Goal: Transaction & Acquisition: Purchase product/service

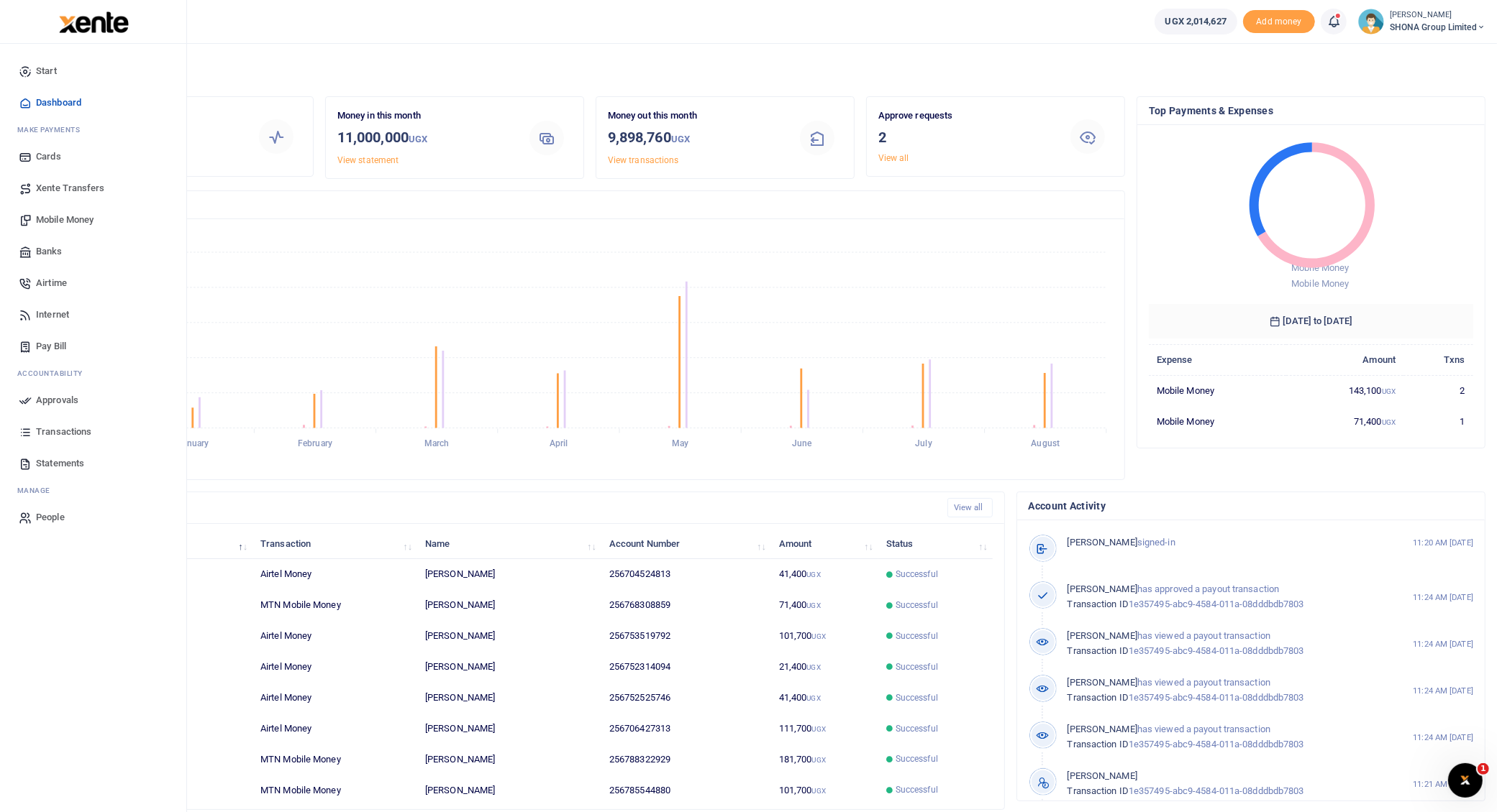
click at [54, 221] on span "Mobile Money" at bounding box center [65, 220] width 58 height 14
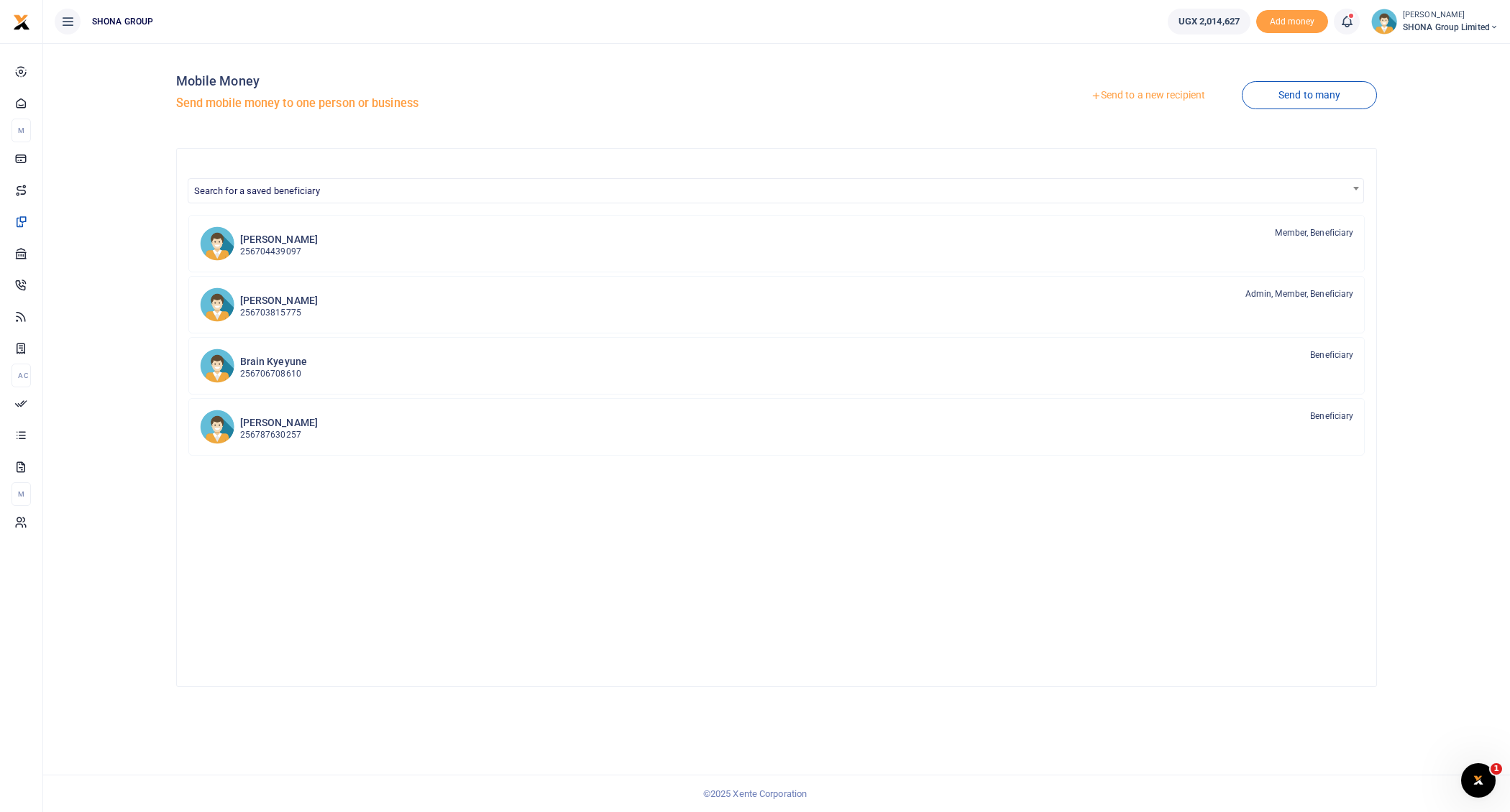
click at [1139, 94] on link "Send to a new recipient" at bounding box center [1147, 95] width 188 height 26
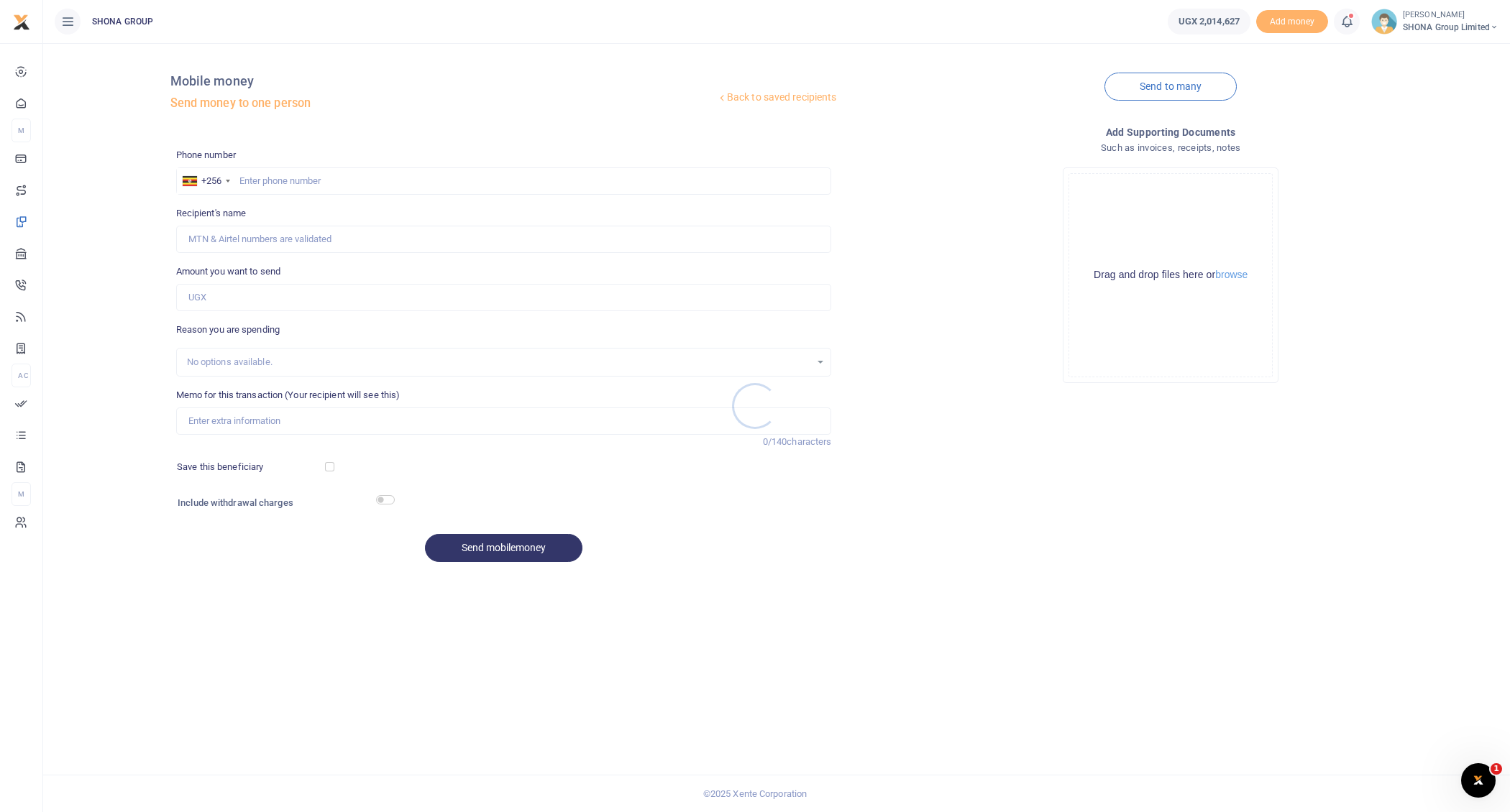
click at [247, 178] on div at bounding box center [755, 406] width 1510 height 812
click at [263, 179] on input "text" at bounding box center [504, 181] width 655 height 27
type input "762829727"
type input "Grace Ahabwe"
type input "762829727"
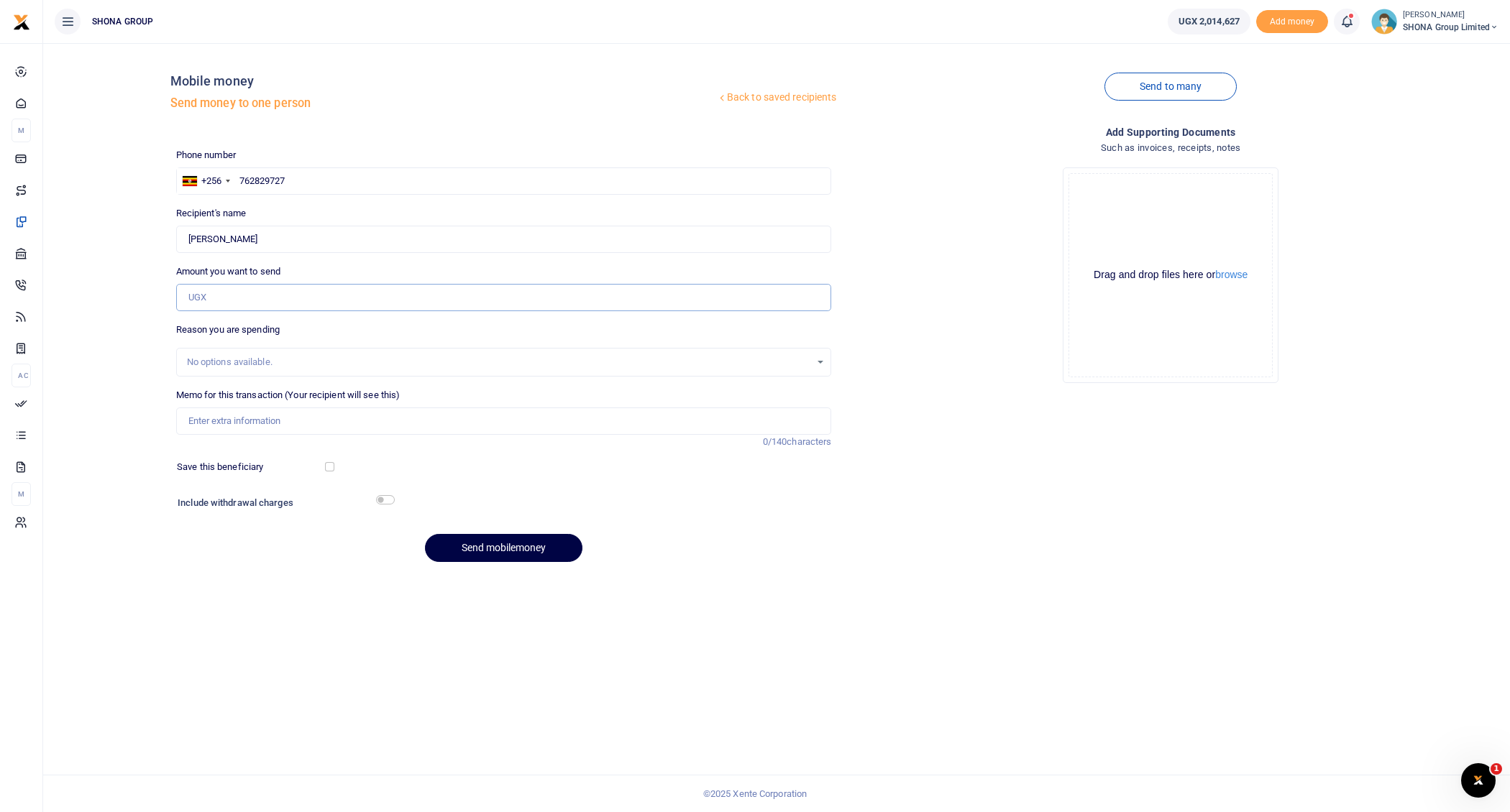
click at [241, 300] on input "Amount you want to send" at bounding box center [504, 297] width 655 height 27
type input "390,000"
click at [382, 496] on input "checkbox" at bounding box center [384, 500] width 18 height 10
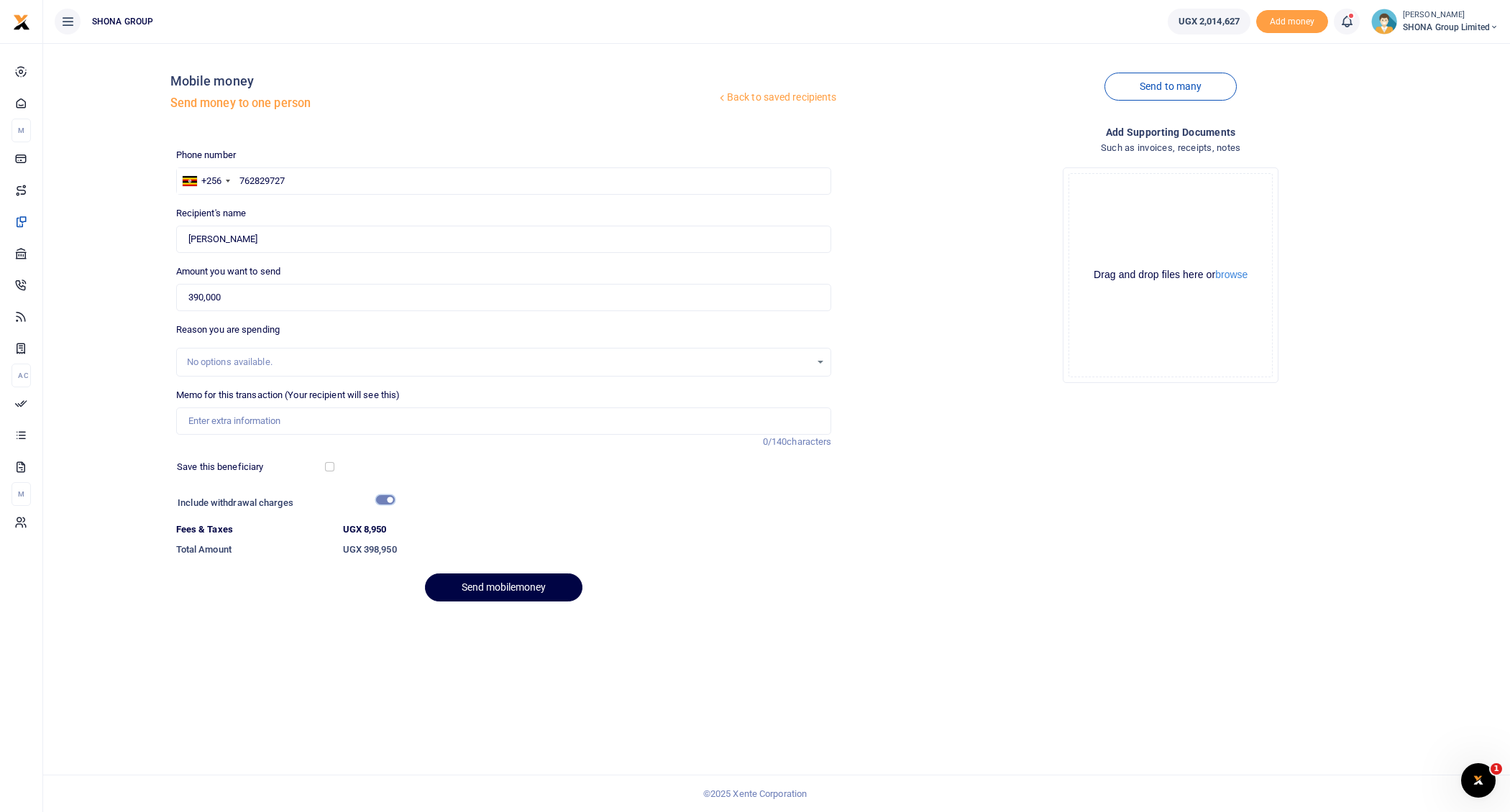
click at [382, 496] on input "checkbox" at bounding box center [384, 500] width 18 height 10
checkbox input "false"
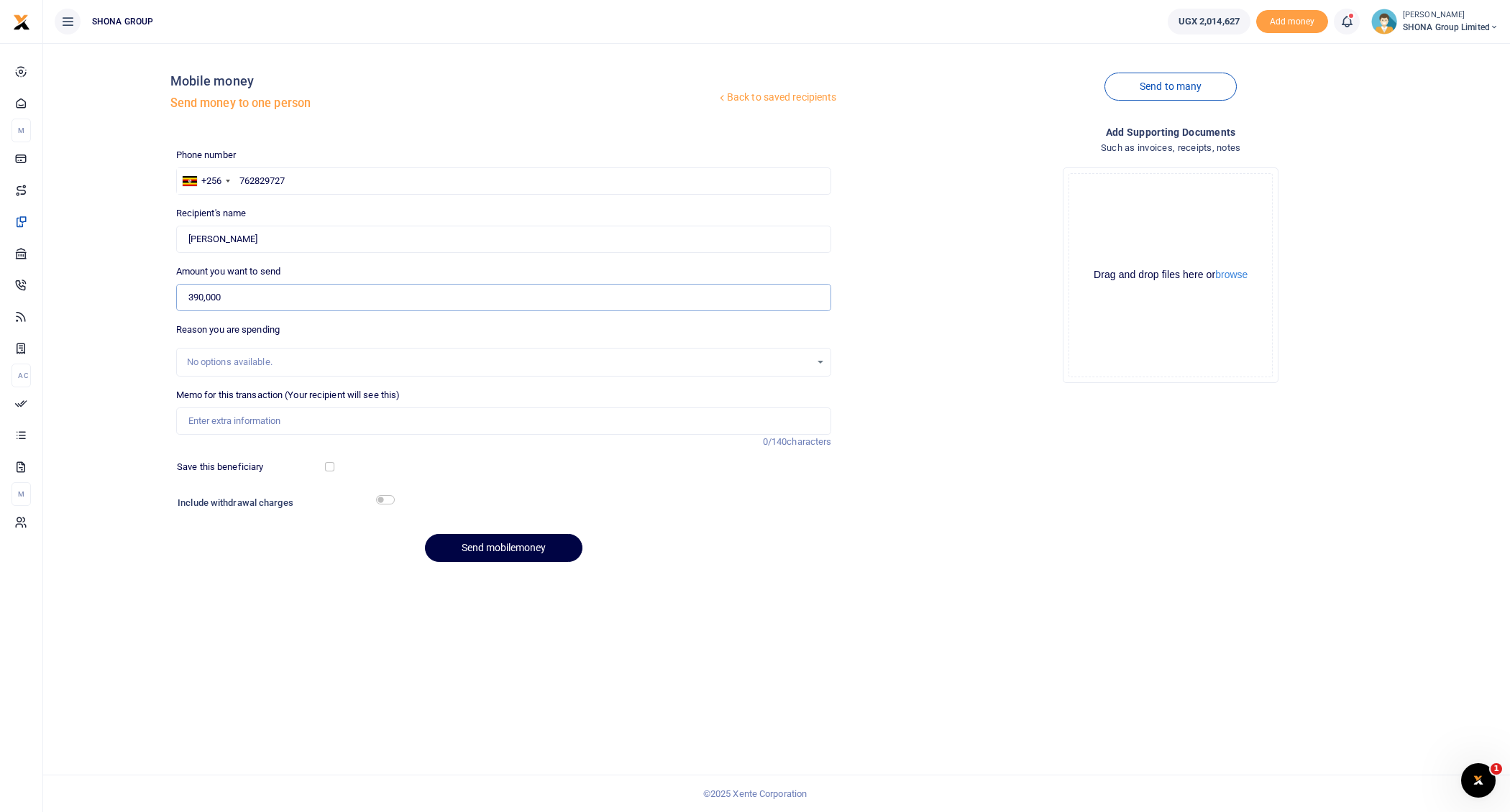
drag, startPoint x: 229, startPoint y: 297, endPoint x: 139, endPoint y: 269, distance: 94.3
click at [139, 269] on div "Back to saved recipients Mobile money Send money to one person Send to many Pho…" at bounding box center [776, 313] width 1455 height 519
type input "400,000"
click at [207, 424] on input "Memo for this transaction (Your recipient will see this)" at bounding box center [504, 421] width 655 height 27
type input "Being Accommodation for 3 nights in Soroti City at Timisha Hotel Ltd"
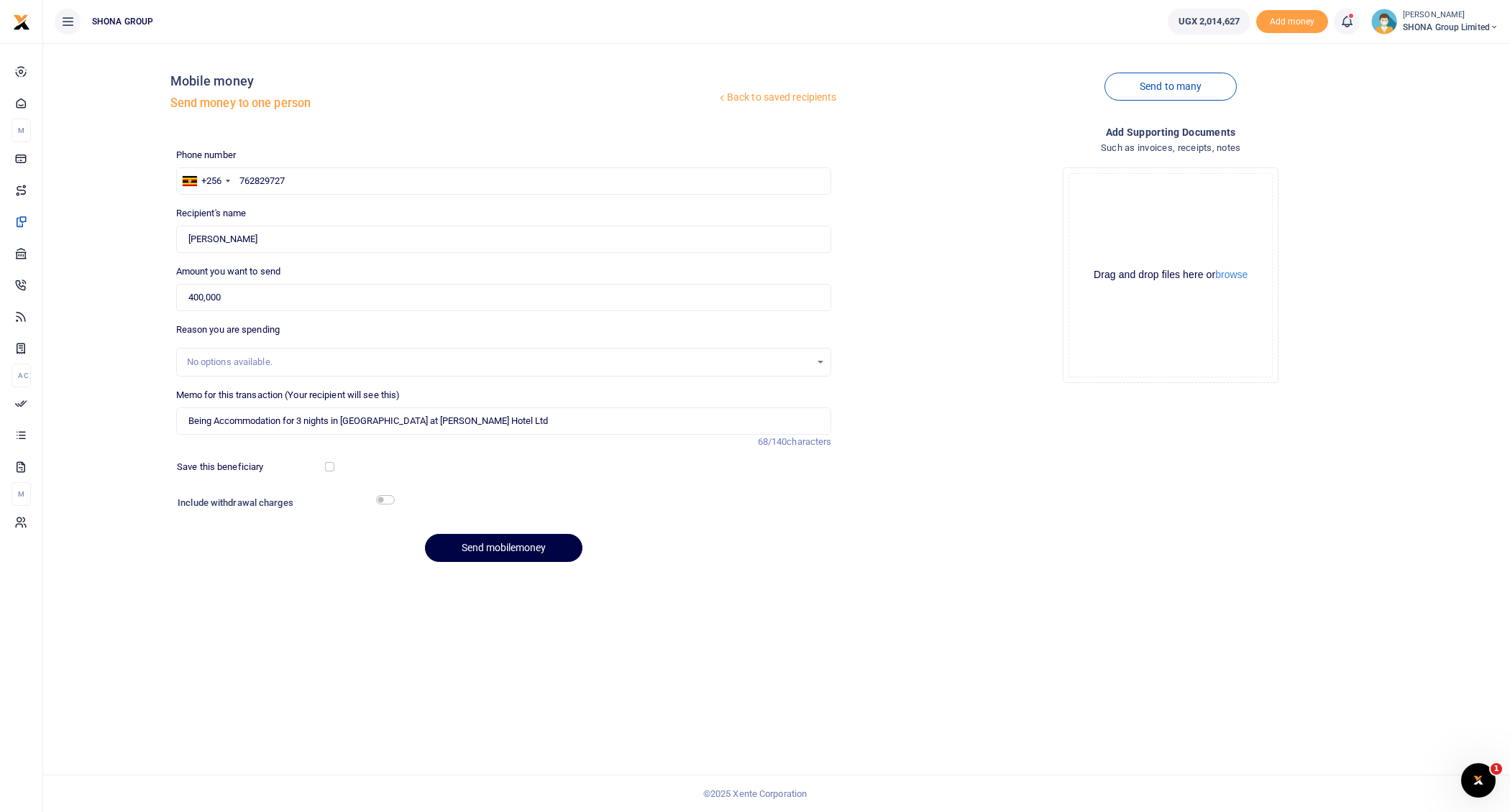
click at [847, 572] on div "Back to saved recipients Mobile money Send money to one person Send to many Pho…" at bounding box center [776, 428] width 1467 height 769
click at [505, 547] on button "Send mobilemoney" at bounding box center [504, 547] width 157 height 28
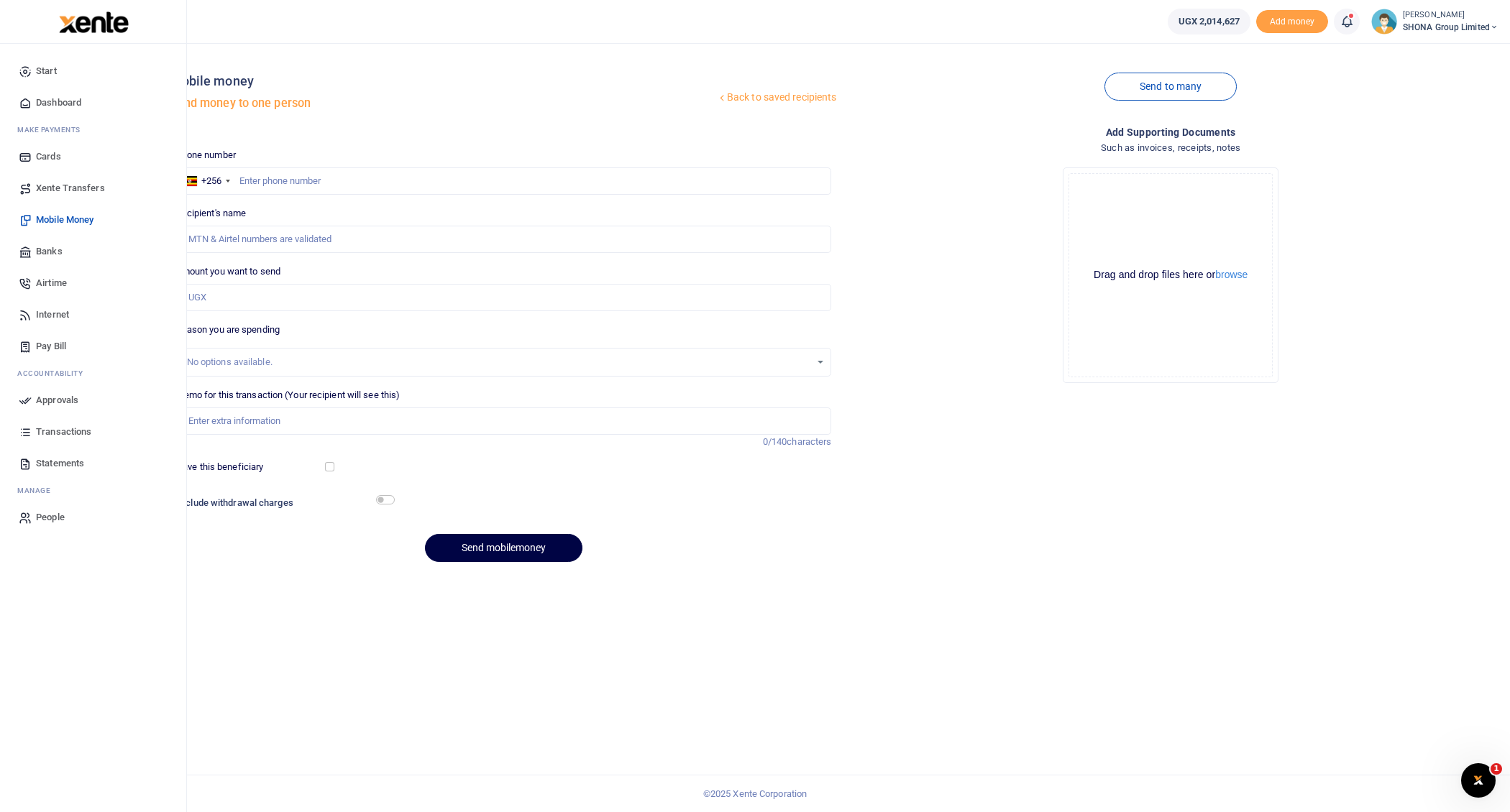
click at [65, 397] on span "Approvals" at bounding box center [57, 400] width 42 height 14
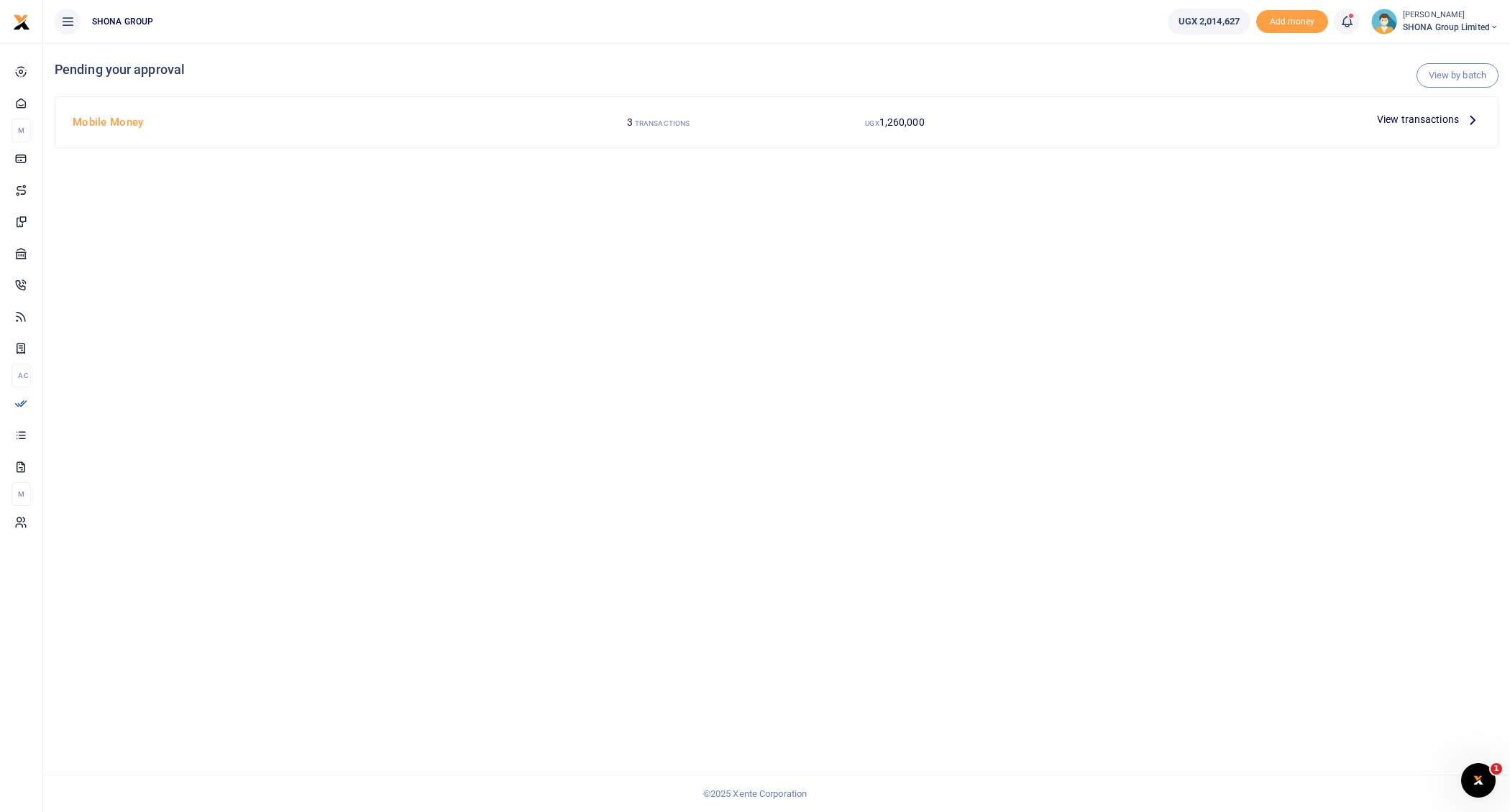
click at [1472, 117] on icon at bounding box center [1472, 119] width 16 height 16
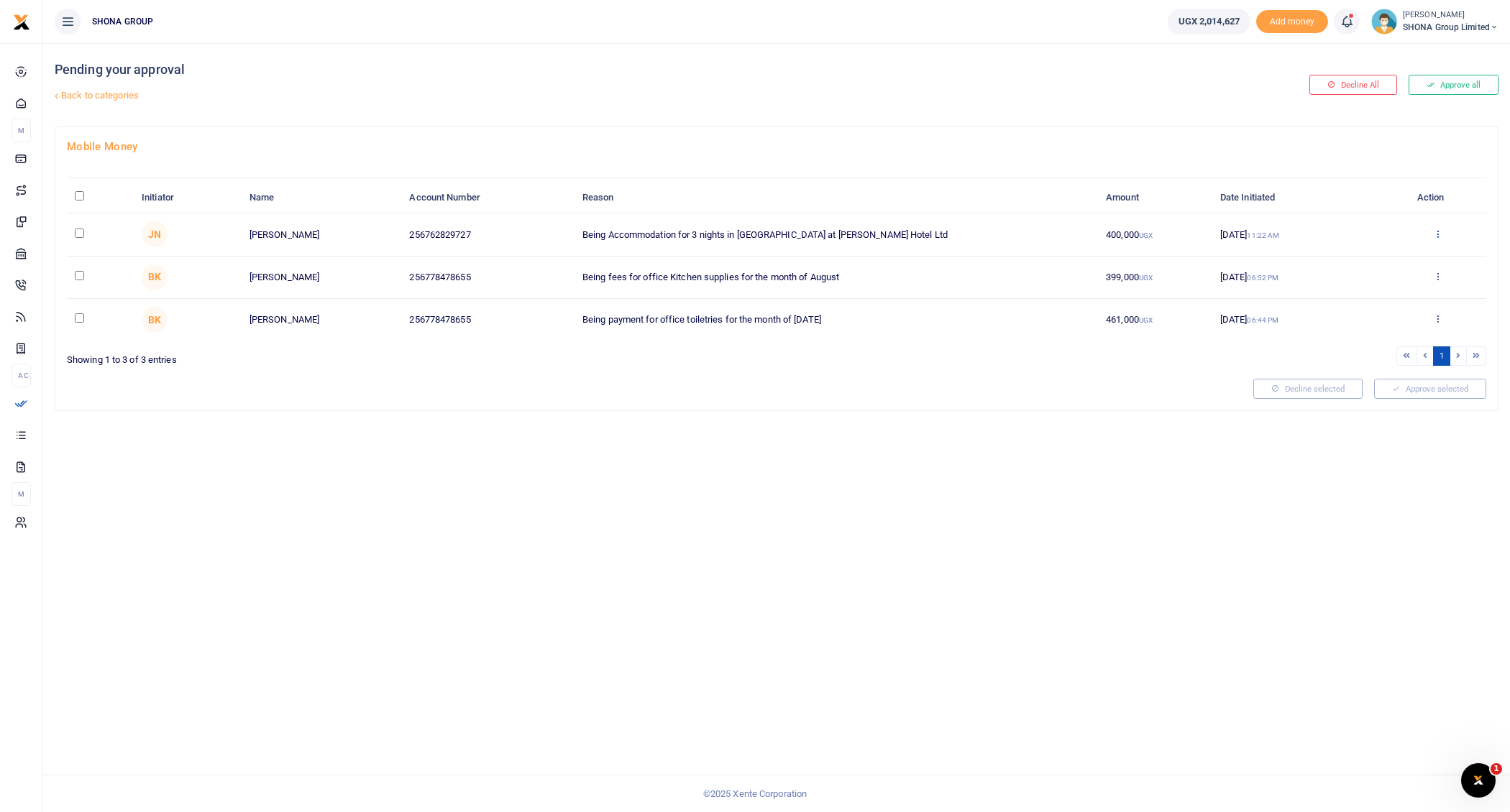
click at [1439, 232] on icon at bounding box center [1437, 233] width 10 height 10
click at [1377, 256] on link "Approve" at bounding box center [1384, 256] width 114 height 20
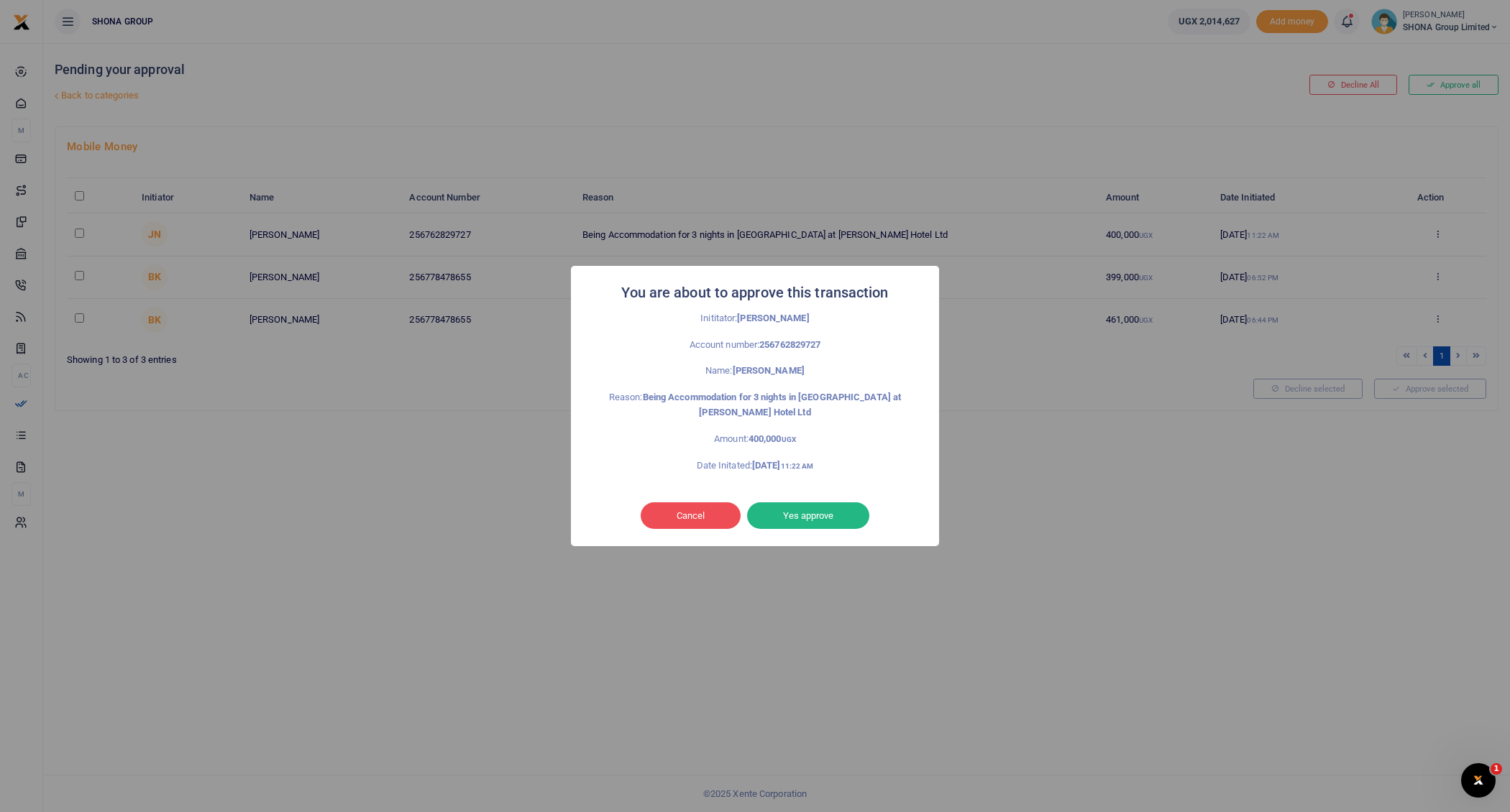
drag, startPoint x: 817, startPoint y: 509, endPoint x: 823, endPoint y: 504, distance: 7.8
click at [817, 511] on button "Yes approve" at bounding box center [807, 516] width 122 height 27
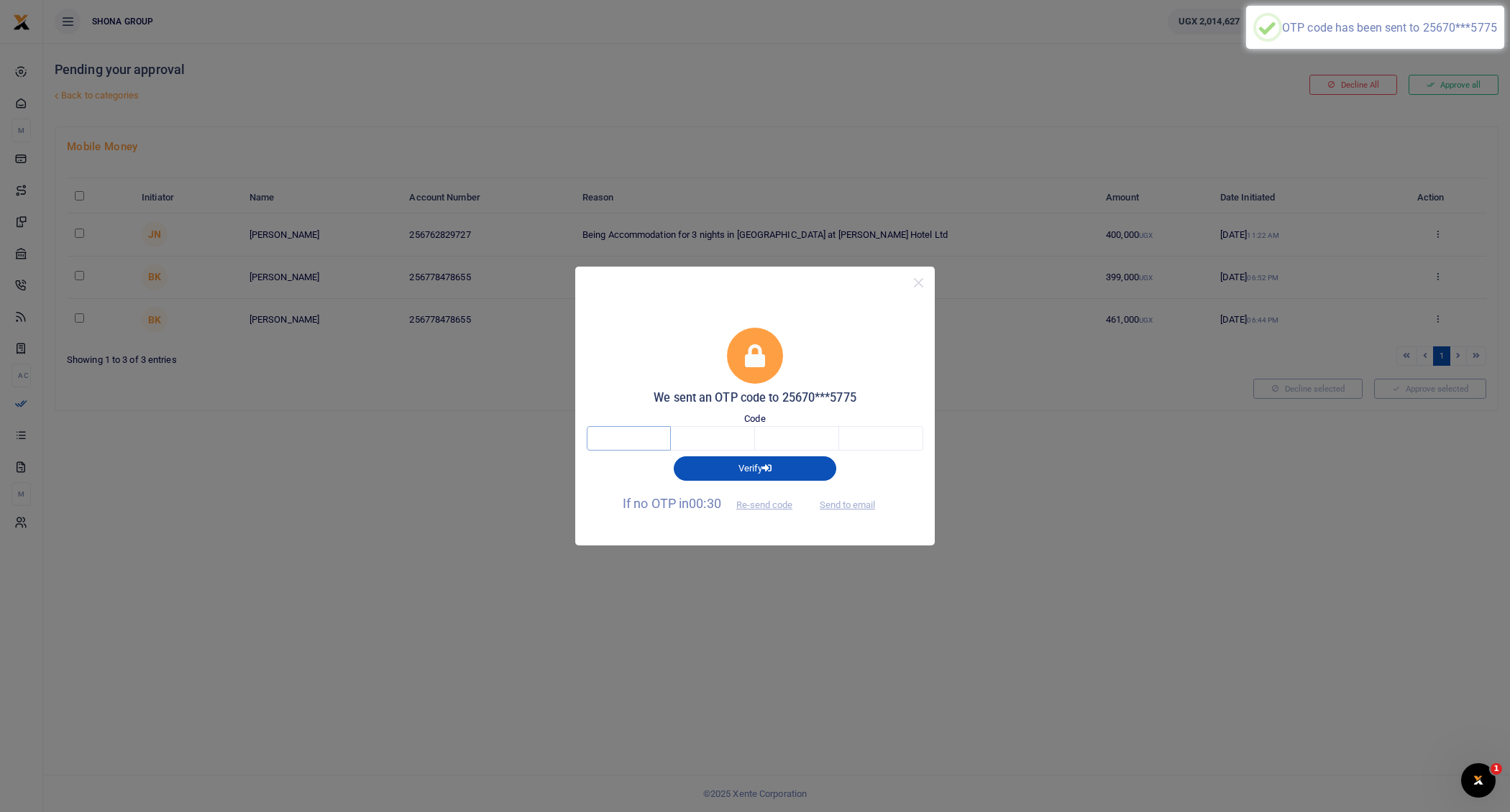
click at [649, 440] on input "text" at bounding box center [628, 438] width 84 height 25
type input "2"
type input "4"
type input "0"
type input "1"
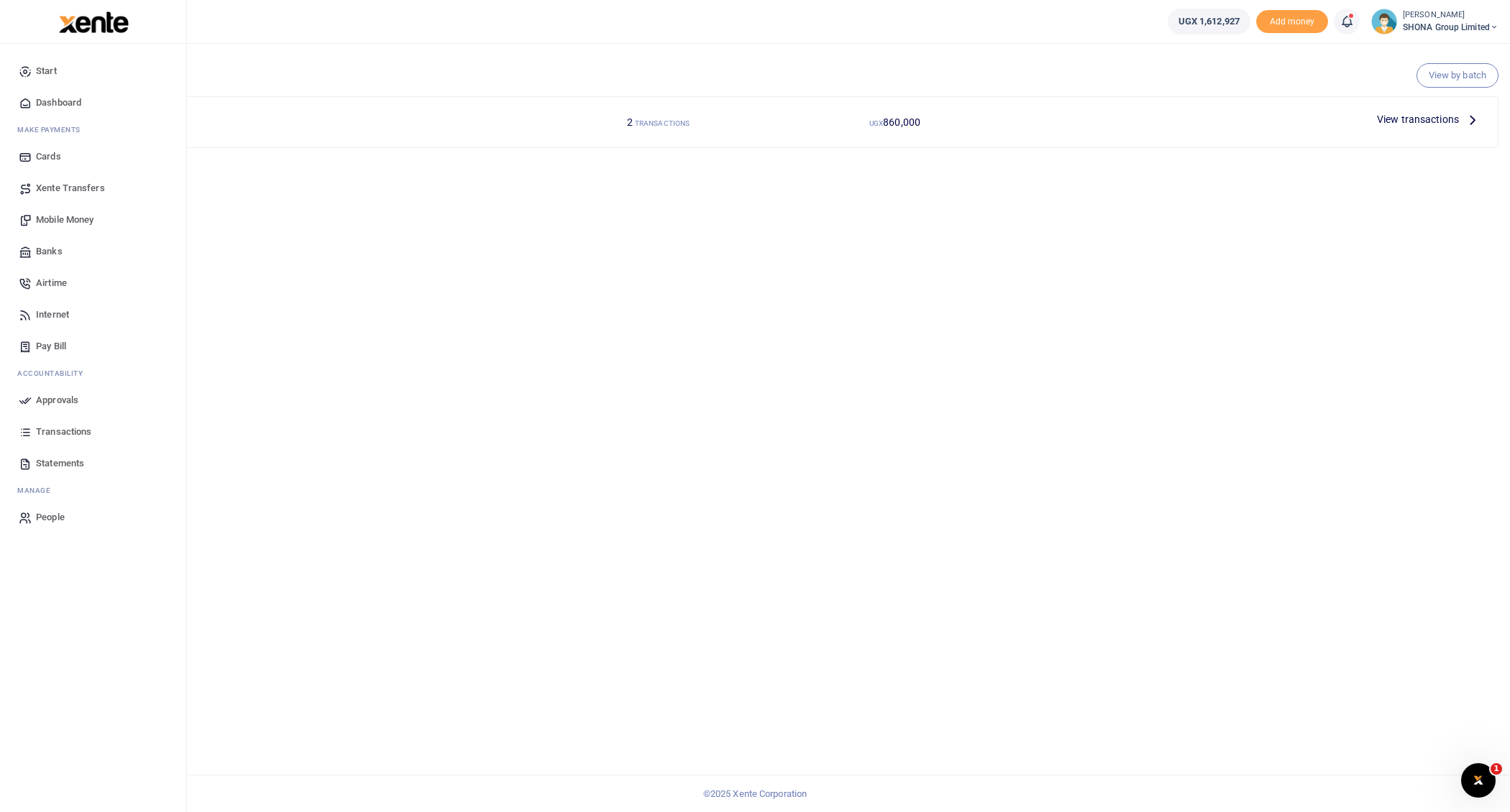
click at [67, 219] on span "Mobile Money" at bounding box center [65, 220] width 58 height 14
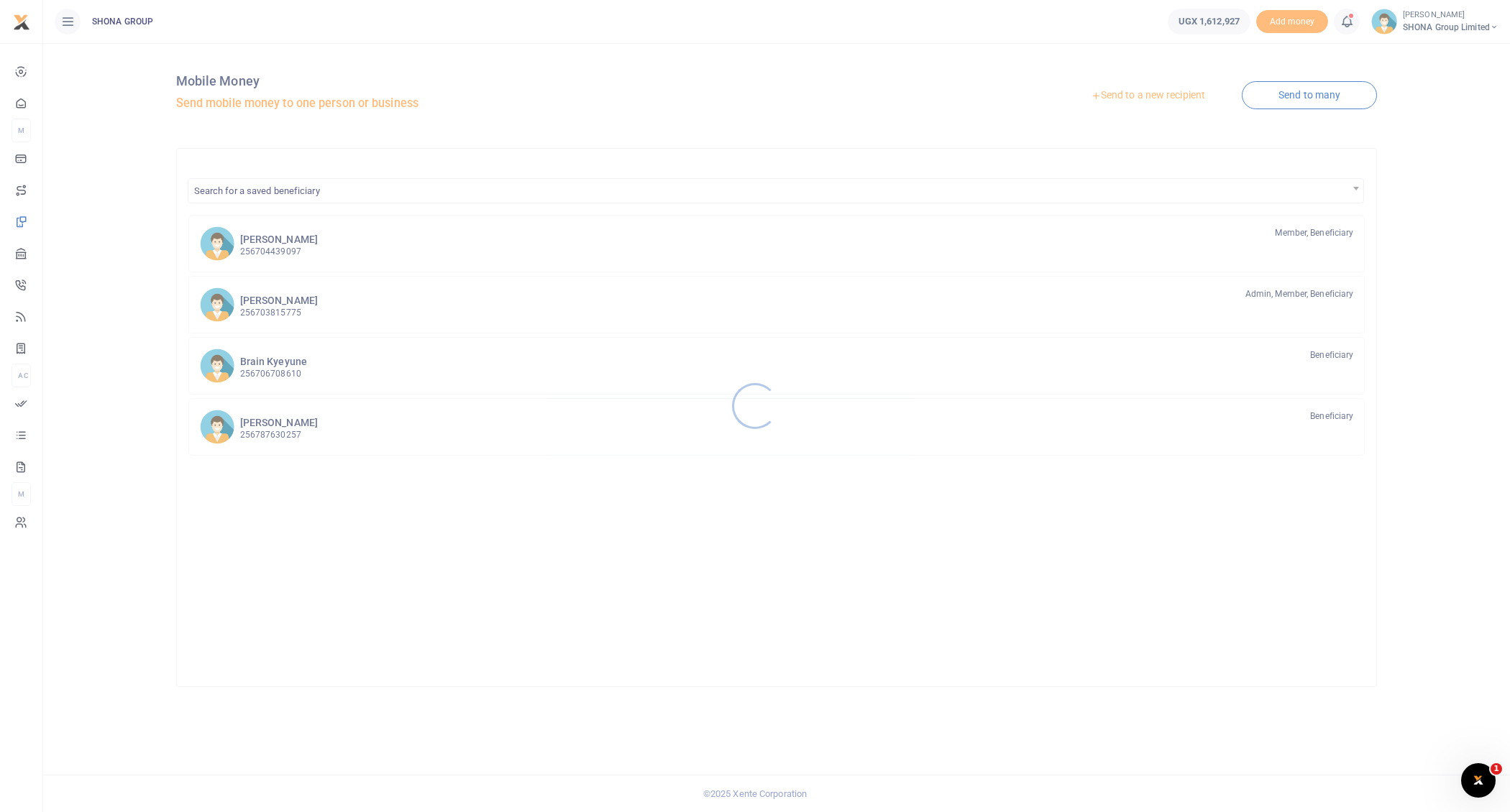
click at [223, 308] on div at bounding box center [755, 406] width 1510 height 812
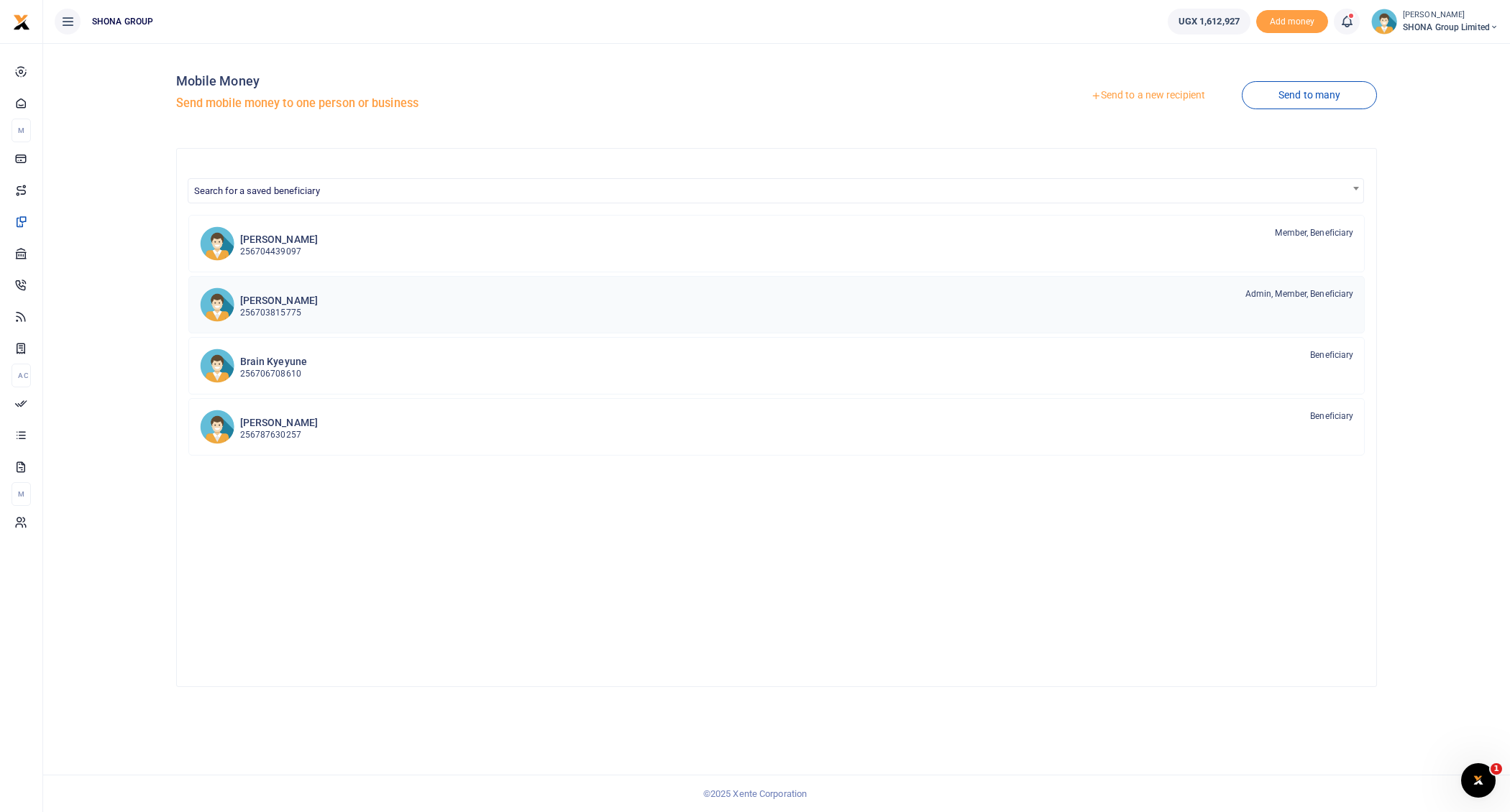
click at [249, 304] on h6 "[PERSON_NAME]" at bounding box center [278, 301] width 78 height 12
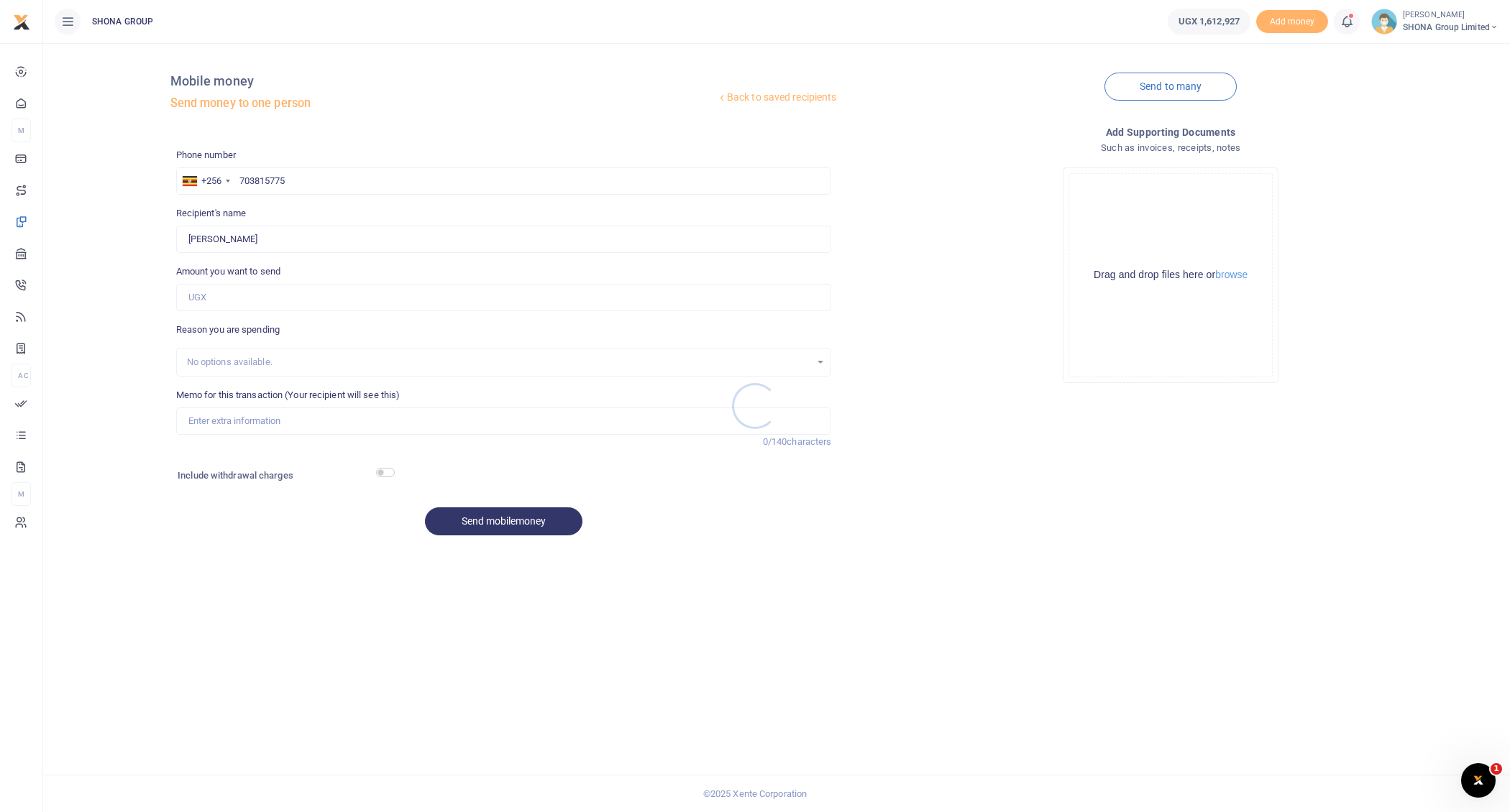
click at [226, 298] on div at bounding box center [755, 406] width 1510 height 812
click at [211, 294] on input "Amount you want to send" at bounding box center [504, 297] width 655 height 27
type input "80,000"
click at [225, 414] on input "Memo for this transaction (Your recipient will see this)" at bounding box center [504, 421] width 655 height 27
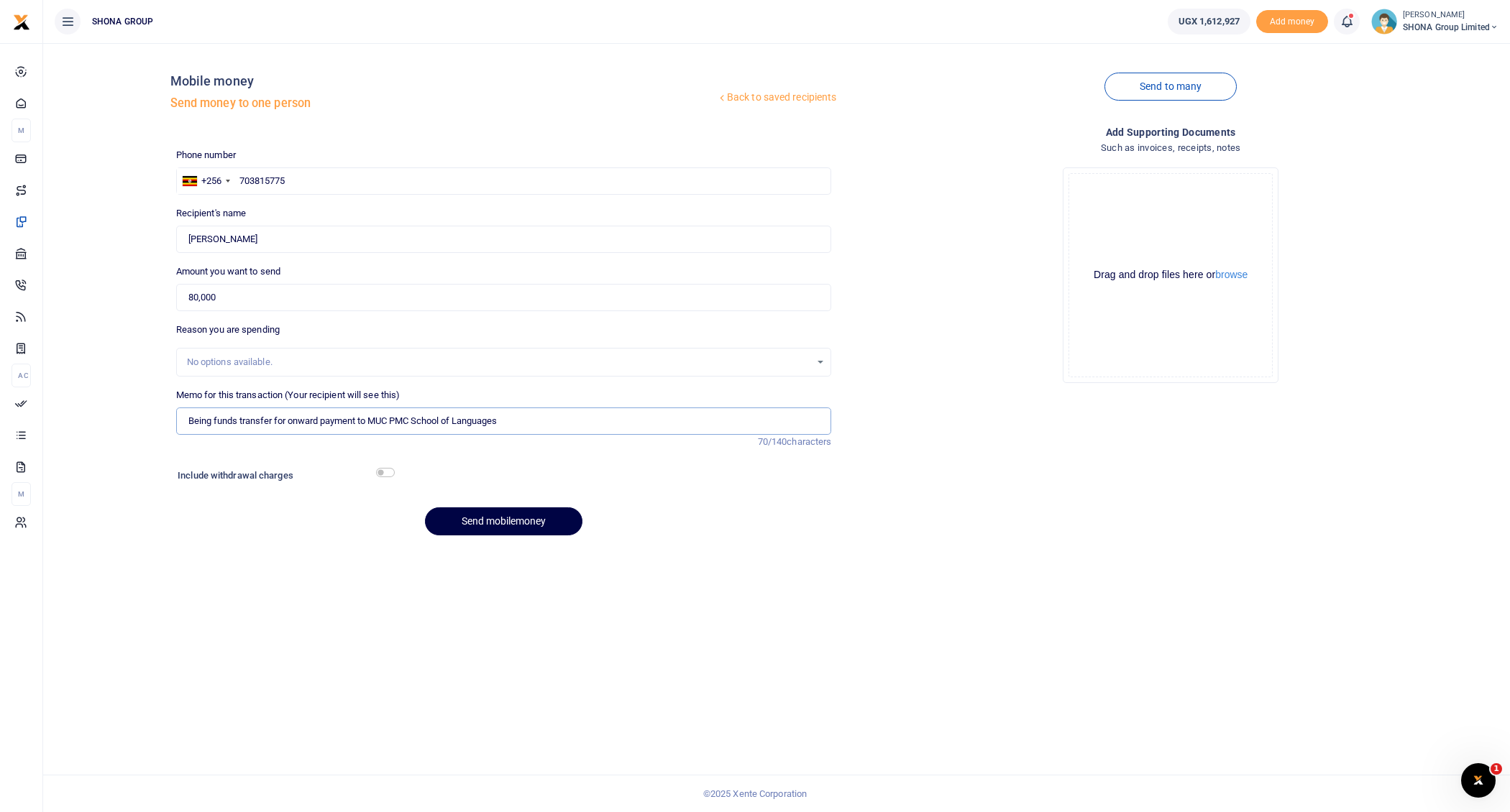
type input "Being funds transfer for onward payment to MUC PMC School of Languages"
click at [382, 469] on input "checkbox" at bounding box center [384, 472] width 18 height 10
checkbox input "true"
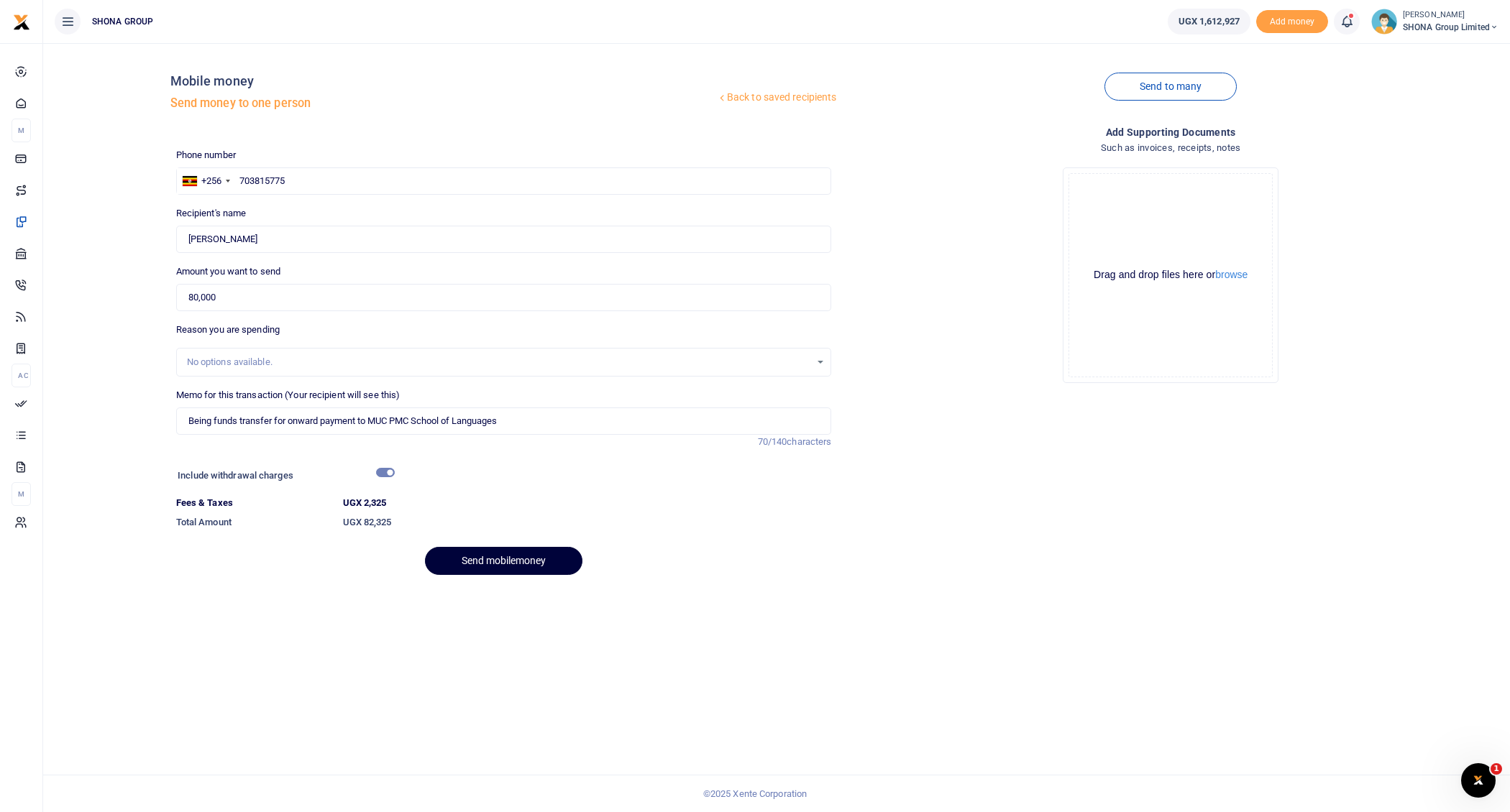
click at [515, 559] on button "Send mobilemoney" at bounding box center [504, 560] width 157 height 28
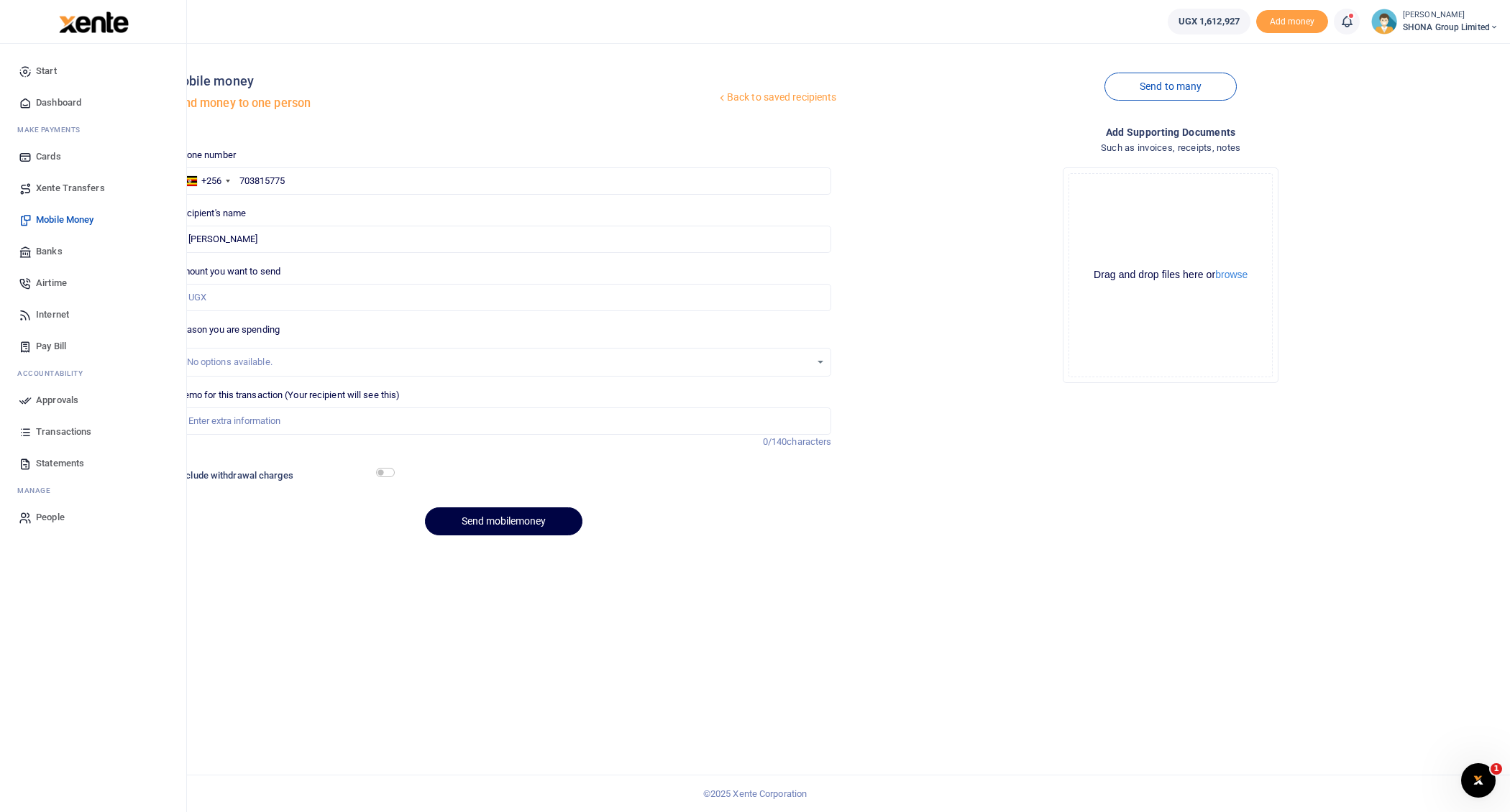
click at [54, 400] on span "Approvals" at bounding box center [57, 400] width 42 height 14
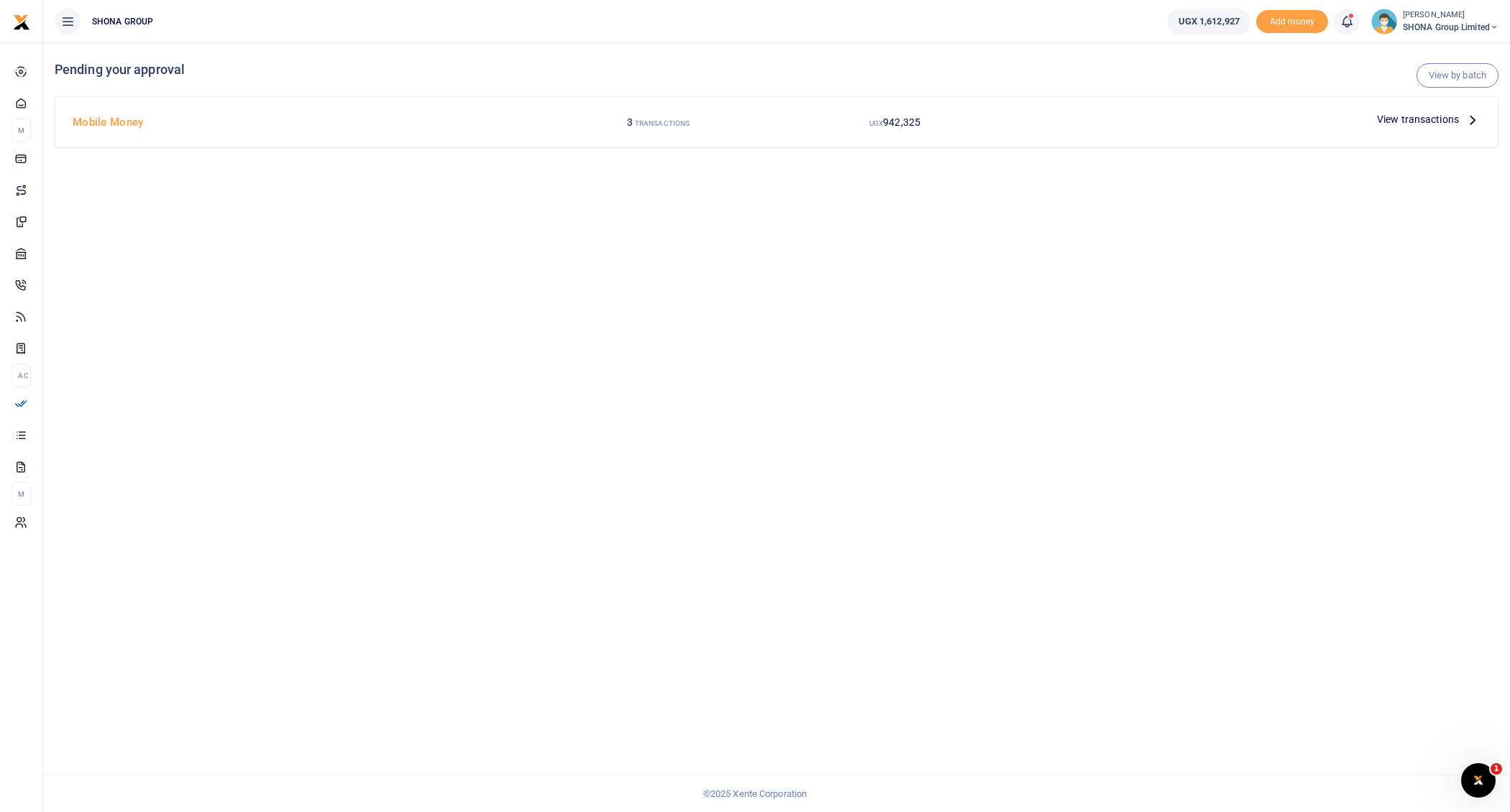
click at [1479, 117] on div at bounding box center [755, 406] width 1510 height 812
click at [1473, 121] on icon at bounding box center [1472, 119] width 16 height 16
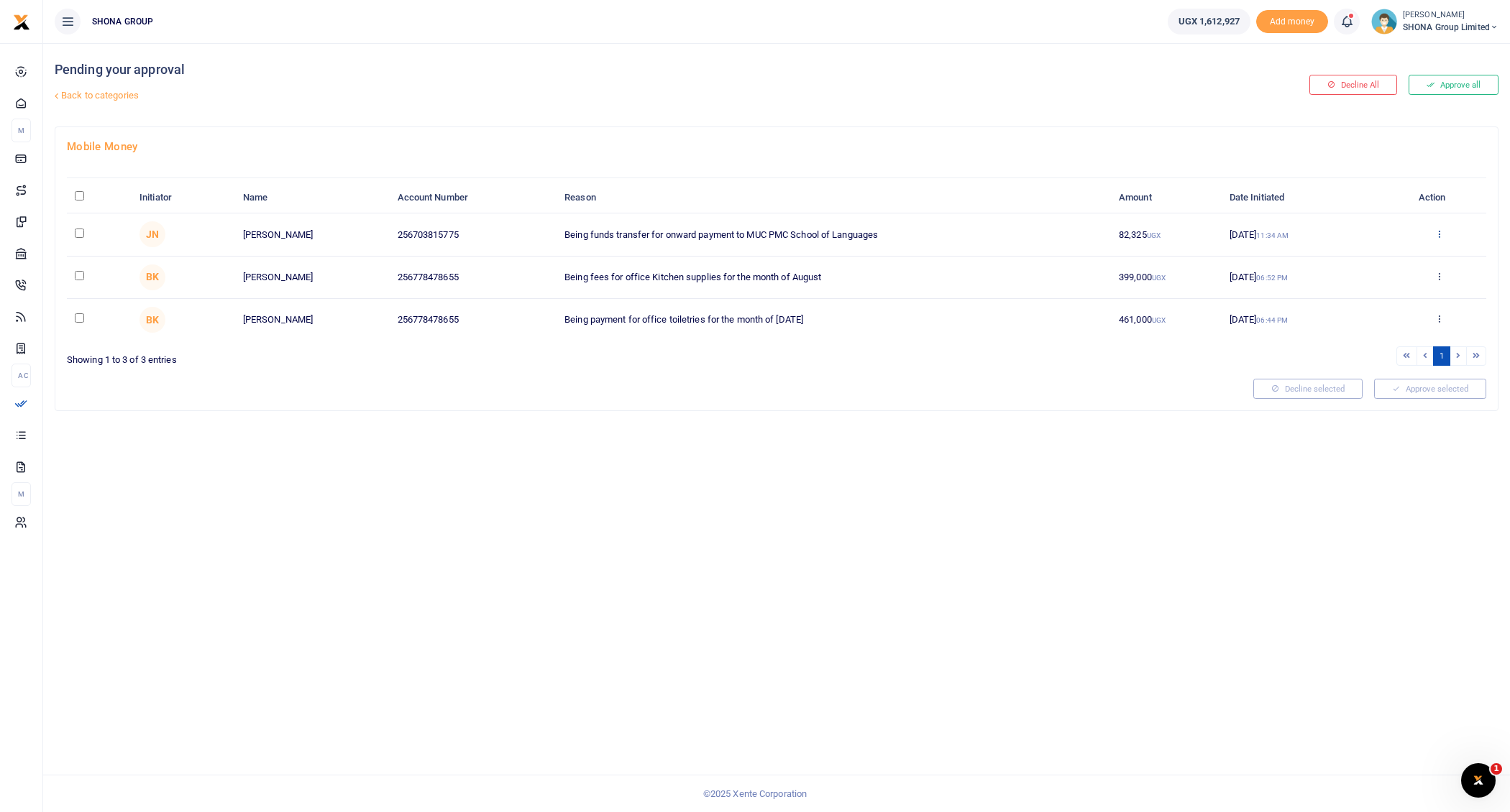
click at [1438, 230] on icon at bounding box center [1439, 233] width 10 height 10
click at [1412, 253] on link "Approve" at bounding box center [1386, 256] width 114 height 20
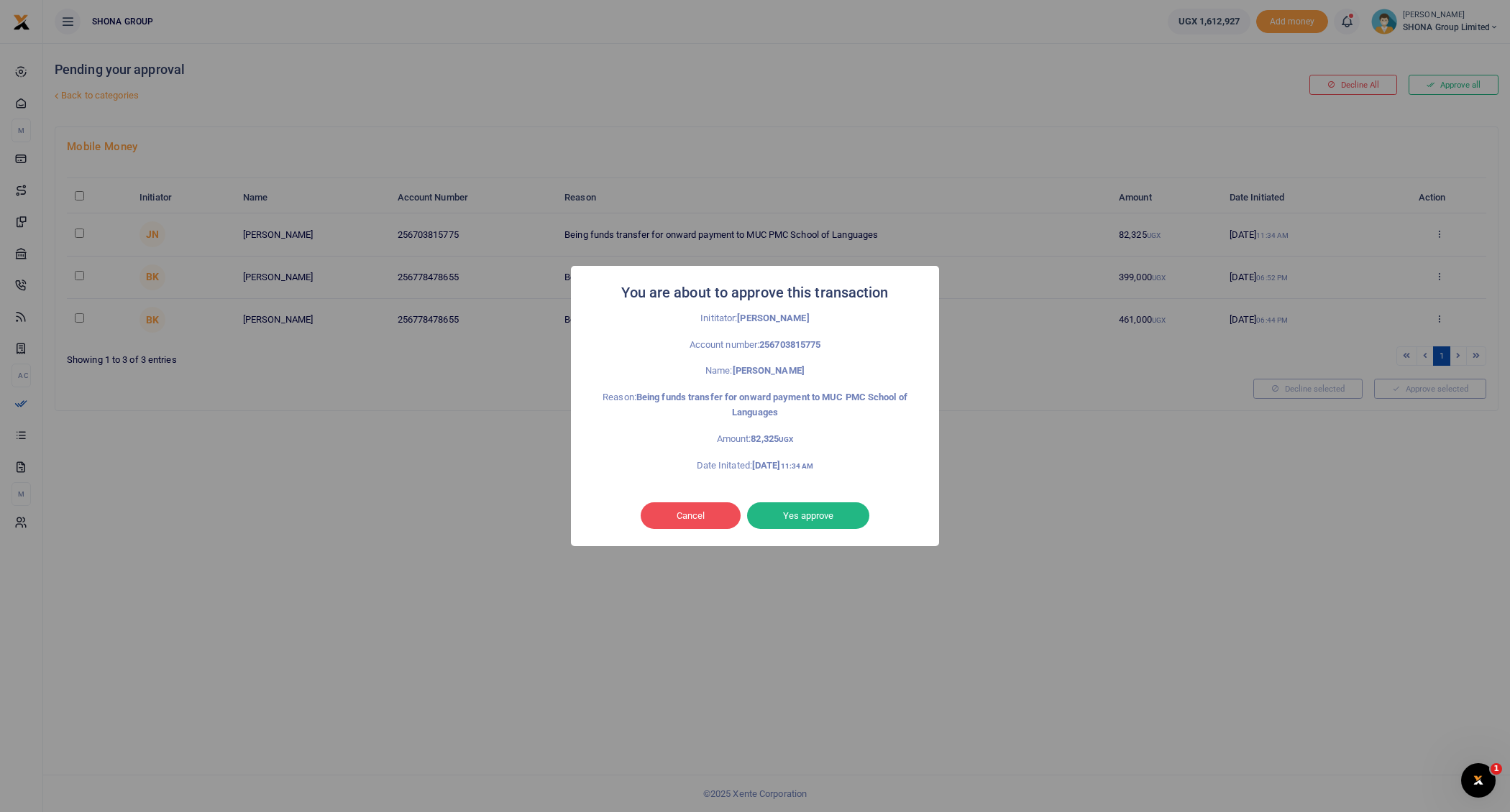
click at [801, 511] on button "Yes approve" at bounding box center [807, 516] width 122 height 27
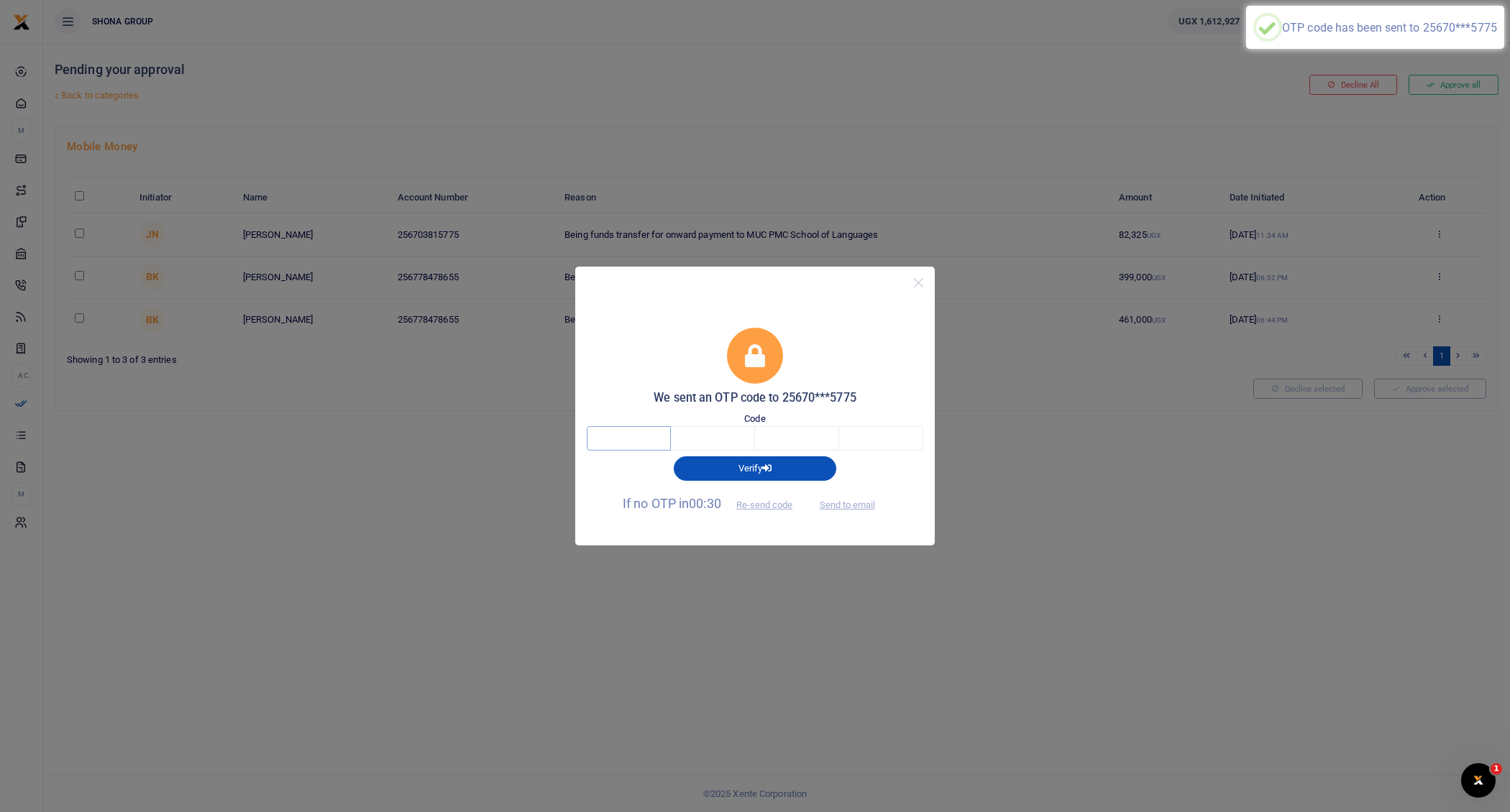
click at [657, 429] on input "text" at bounding box center [628, 438] width 84 height 25
type input "6"
type input "4"
type input "0"
type input "8"
